Goal: Find specific page/section: Find specific page/section

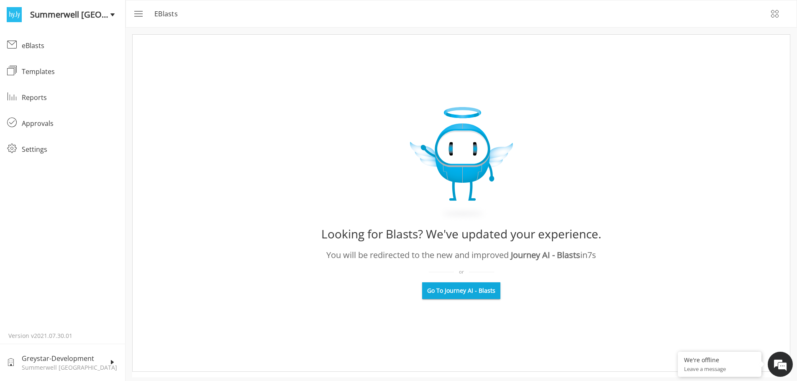
click at [481, 294] on span "Go To Journey AI - Blasts" at bounding box center [461, 290] width 68 height 8
click at [34, 46] on div "eBlasts" at bounding box center [70, 46] width 97 height 10
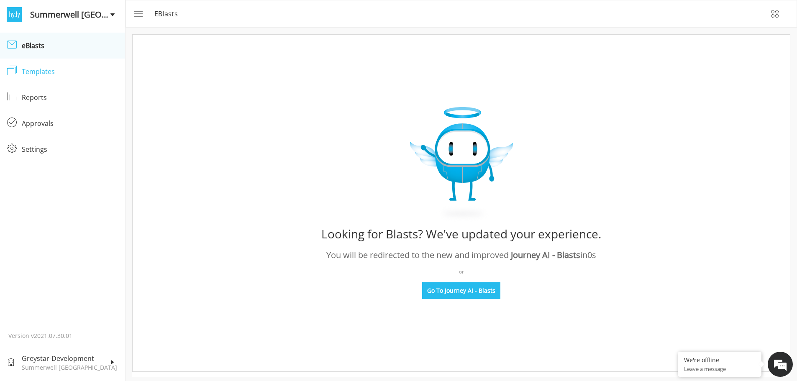
click at [43, 69] on div "Templates" at bounding box center [70, 72] width 97 height 10
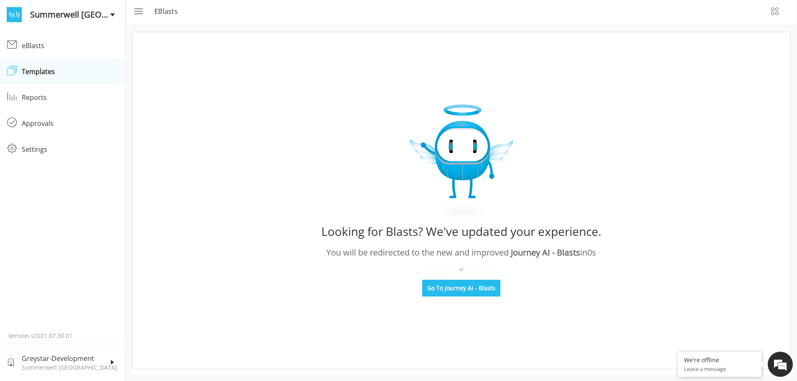
scroll to position [3, 0]
click at [114, 362] on span at bounding box center [112, 362] width 5 height 5
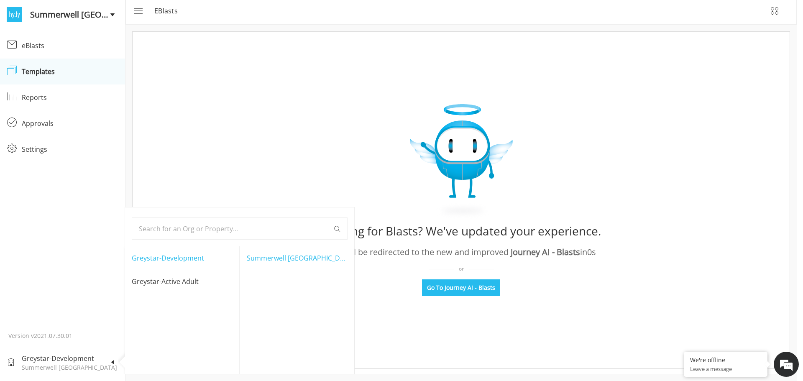
click at [114, 362] on div at bounding box center [401, 190] width 803 height 381
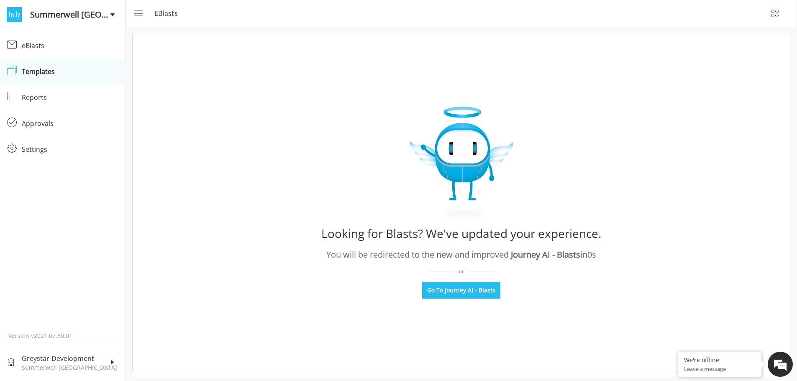
scroll to position [0, 0]
click at [44, 42] on div "eBlasts" at bounding box center [70, 46] width 97 height 10
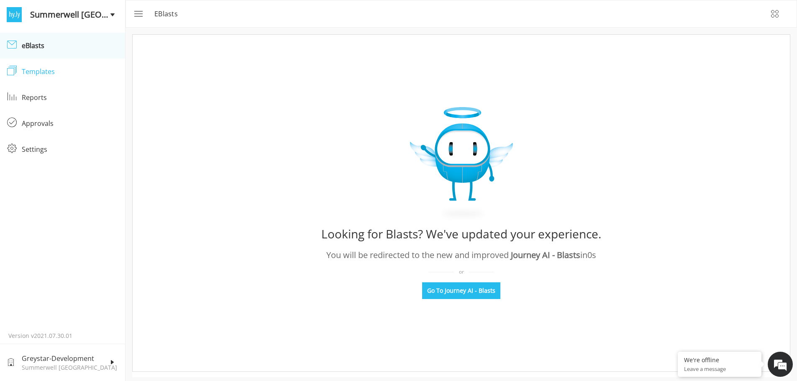
click at [74, 69] on div "Templates" at bounding box center [70, 72] width 97 height 10
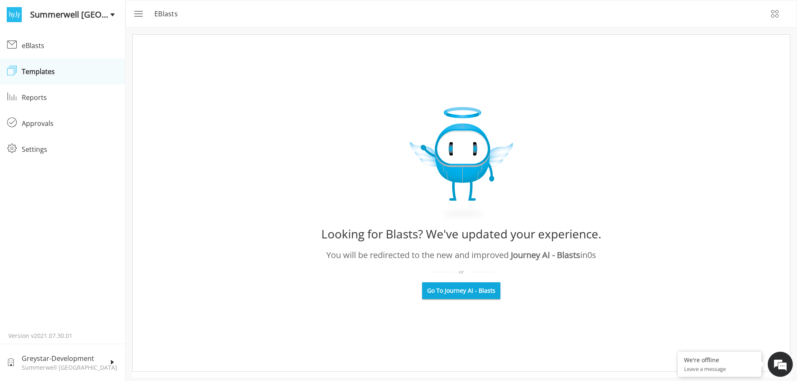
click at [460, 292] on span "Go To Journey AI - Blasts" at bounding box center [461, 290] width 68 height 8
click at [37, 41] on div "eBlasts" at bounding box center [70, 46] width 97 height 10
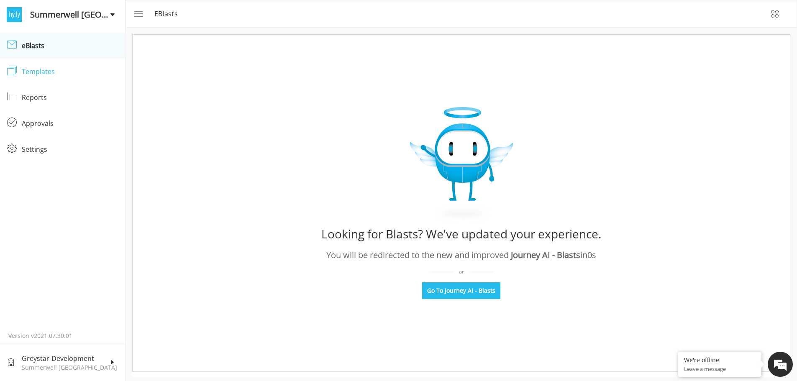
click at [70, 77] on link "Templates Templates" at bounding box center [62, 72] width 125 height 26
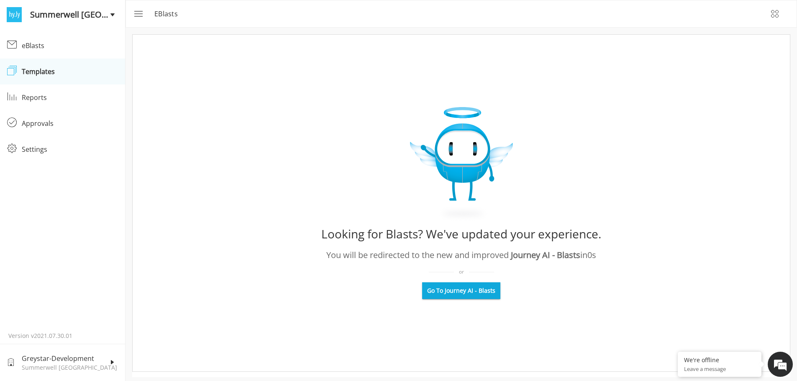
click at [468, 293] on span "Go To Journey AI - Blasts" at bounding box center [461, 290] width 68 height 8
